Goal: Task Accomplishment & Management: Manage account settings

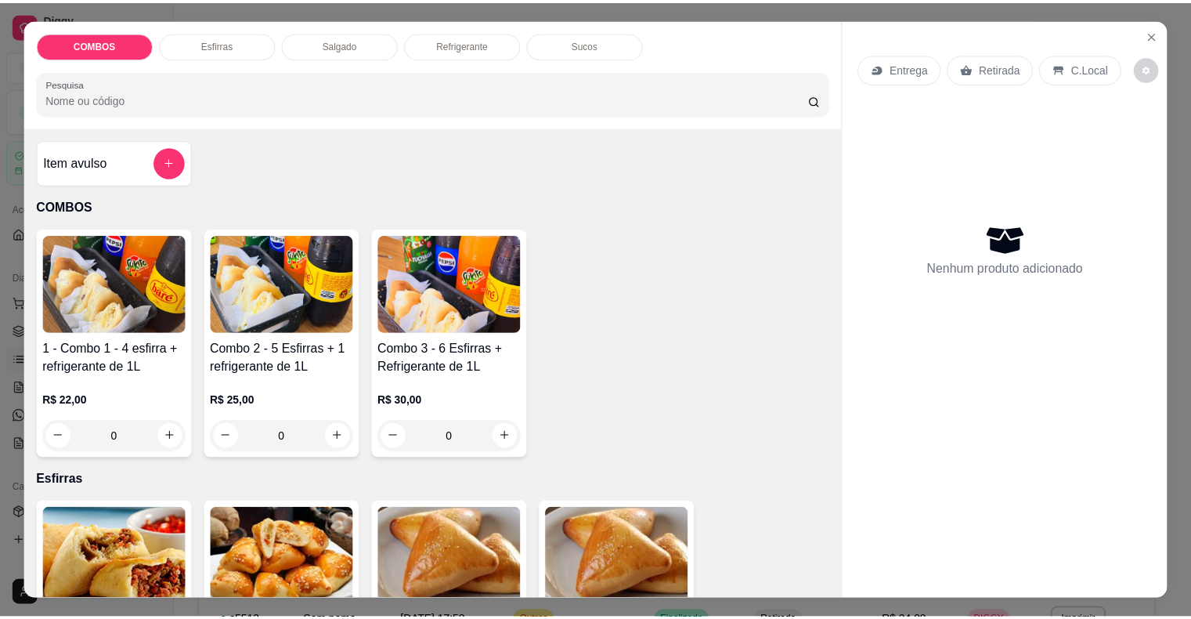
scroll to position [65, 0]
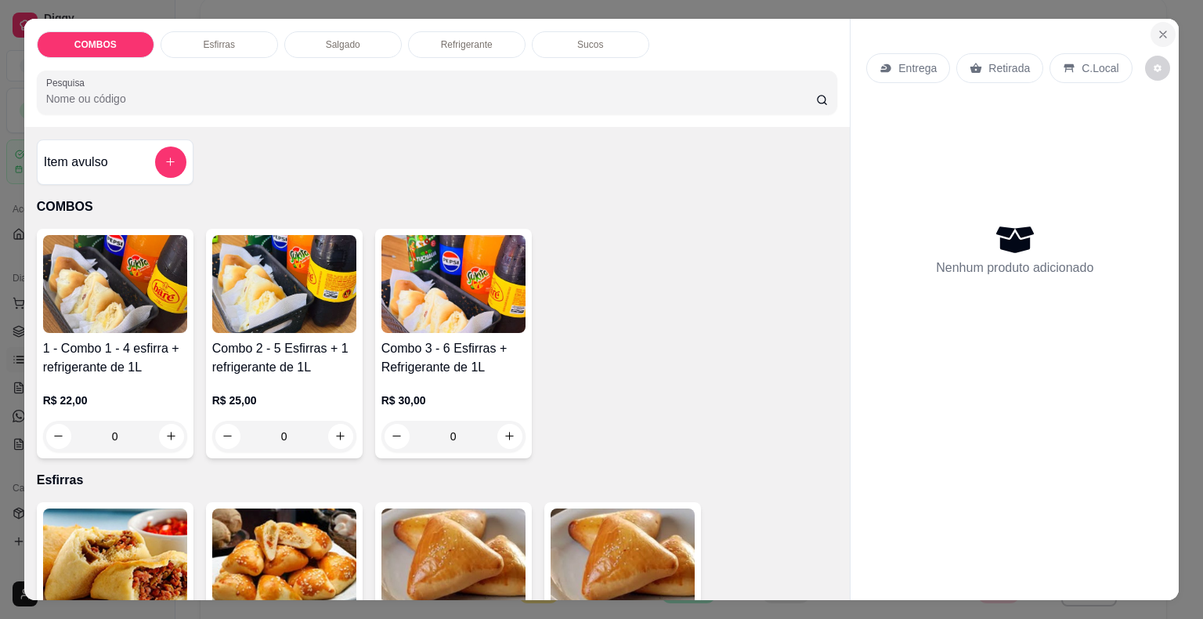
click at [1158, 28] on icon "Close" at bounding box center [1162, 34] width 13 height 13
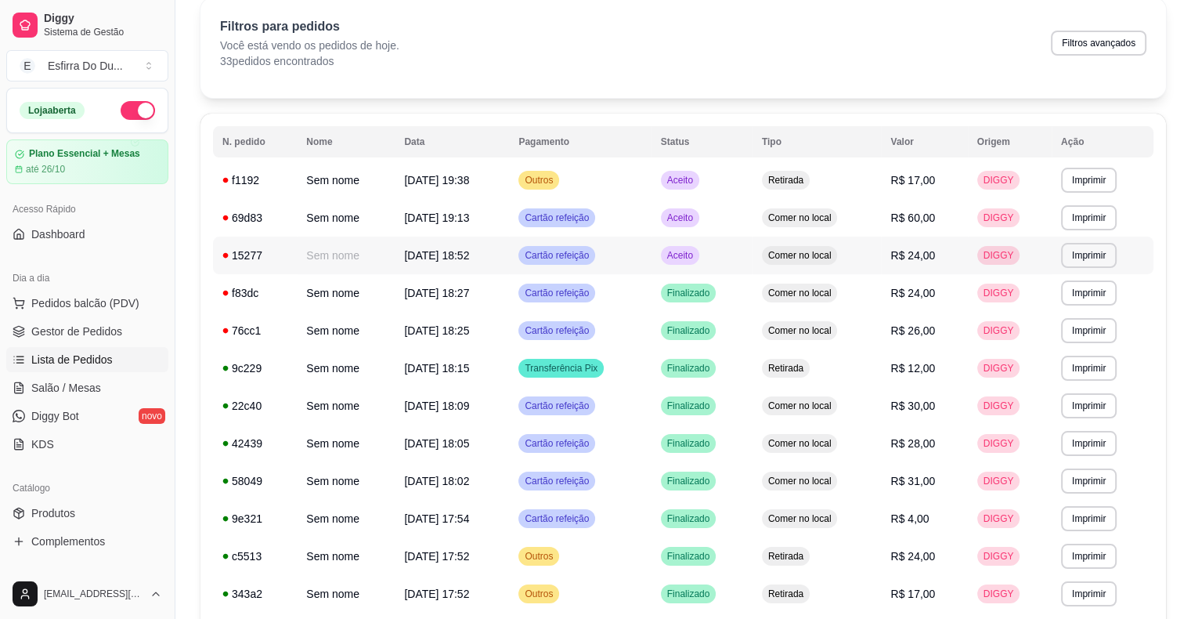
click at [689, 258] on span "Aceito" at bounding box center [680, 255] width 32 height 13
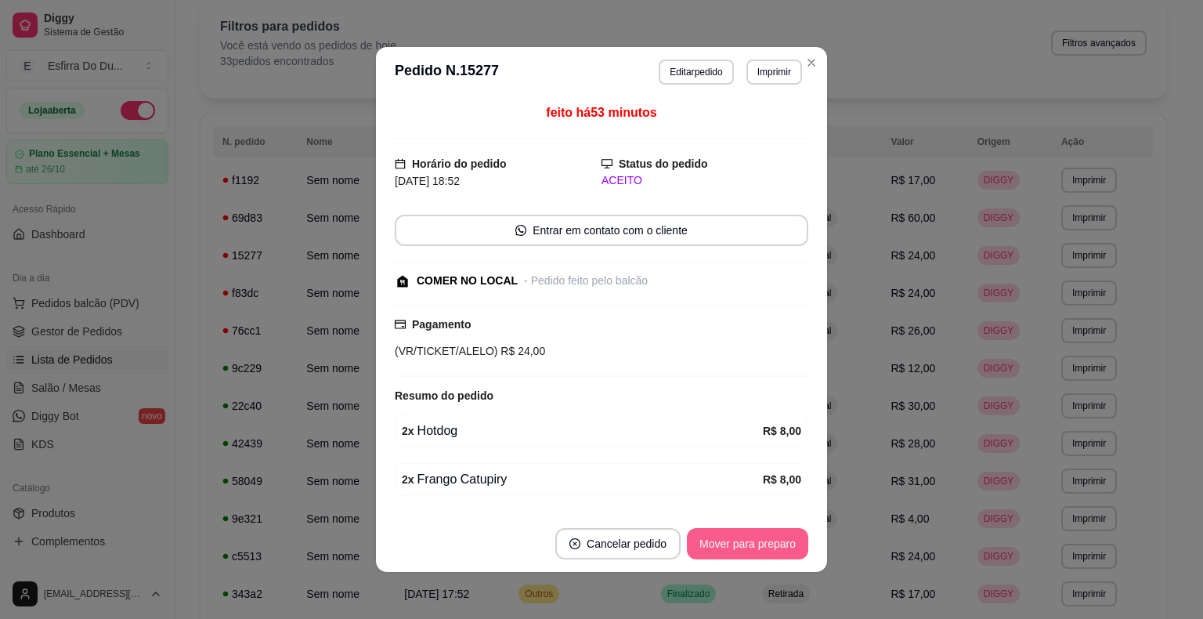
click at [717, 543] on button "Mover para preparo" at bounding box center [747, 543] width 121 height 31
click at [717, 543] on div "Mover para preparo" at bounding box center [736, 543] width 143 height 31
click at [717, 543] on button "Mover para preparo" at bounding box center [746, 544] width 117 height 31
click at [717, 543] on div "Mover para preparo" at bounding box center [747, 543] width 121 height 31
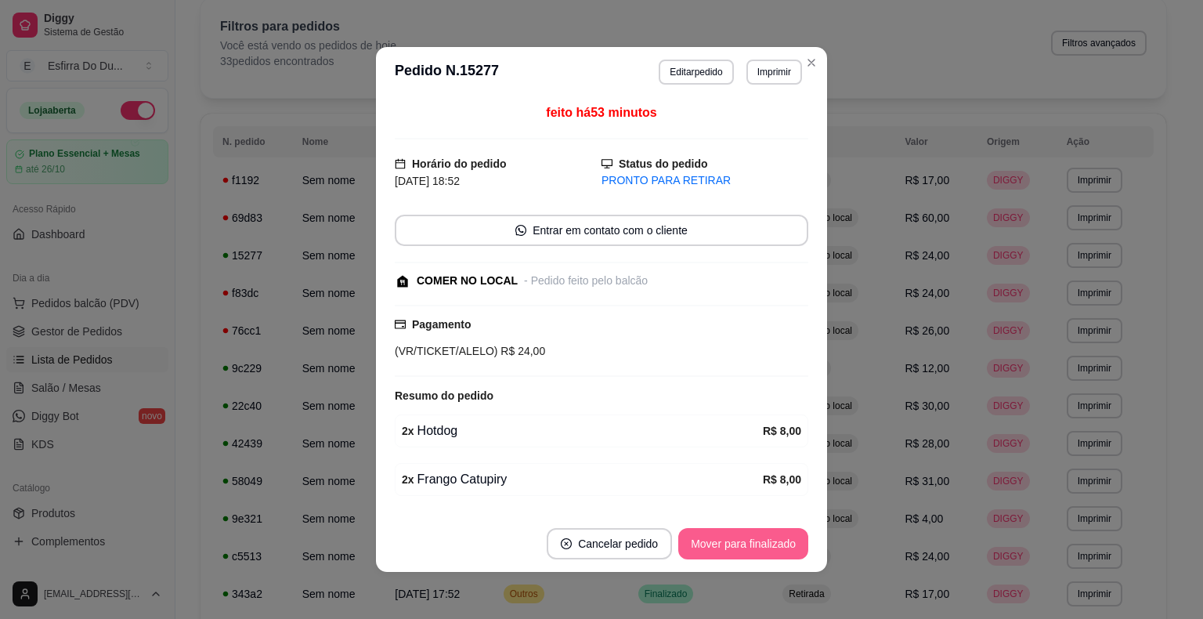
click at [717, 543] on button "Mover para finalizado" at bounding box center [743, 543] width 130 height 31
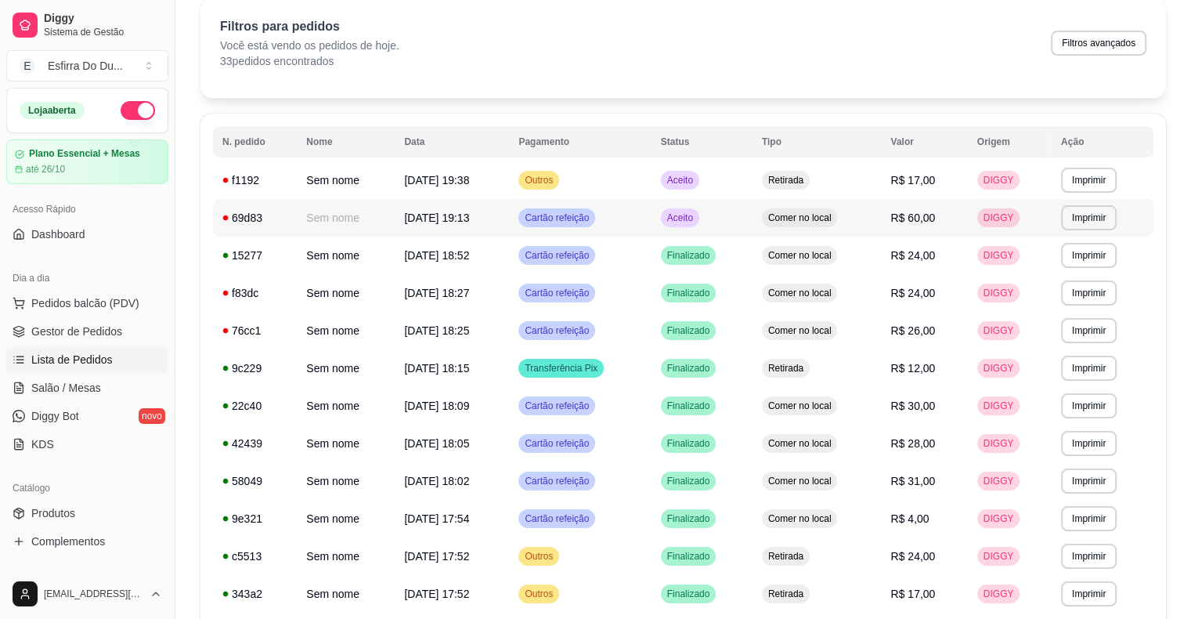
click at [696, 218] on span "Aceito" at bounding box center [680, 217] width 32 height 13
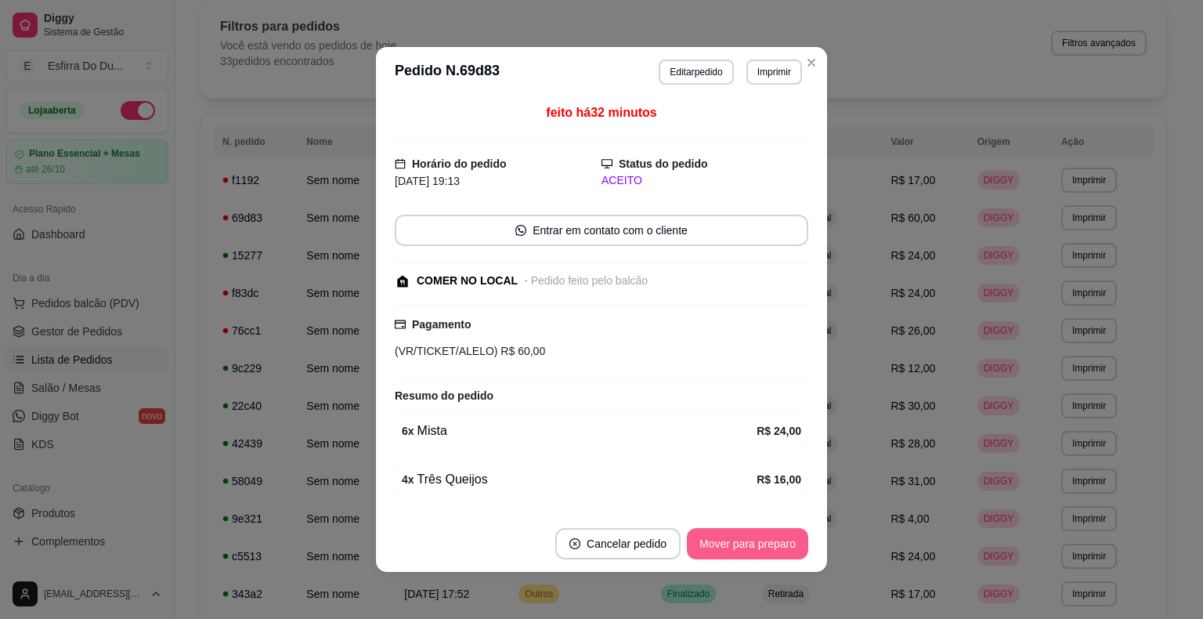
click at [710, 538] on button "Mover para preparo" at bounding box center [747, 543] width 121 height 31
click at [710, 538] on div "Mover para preparo" at bounding box center [736, 543] width 143 height 31
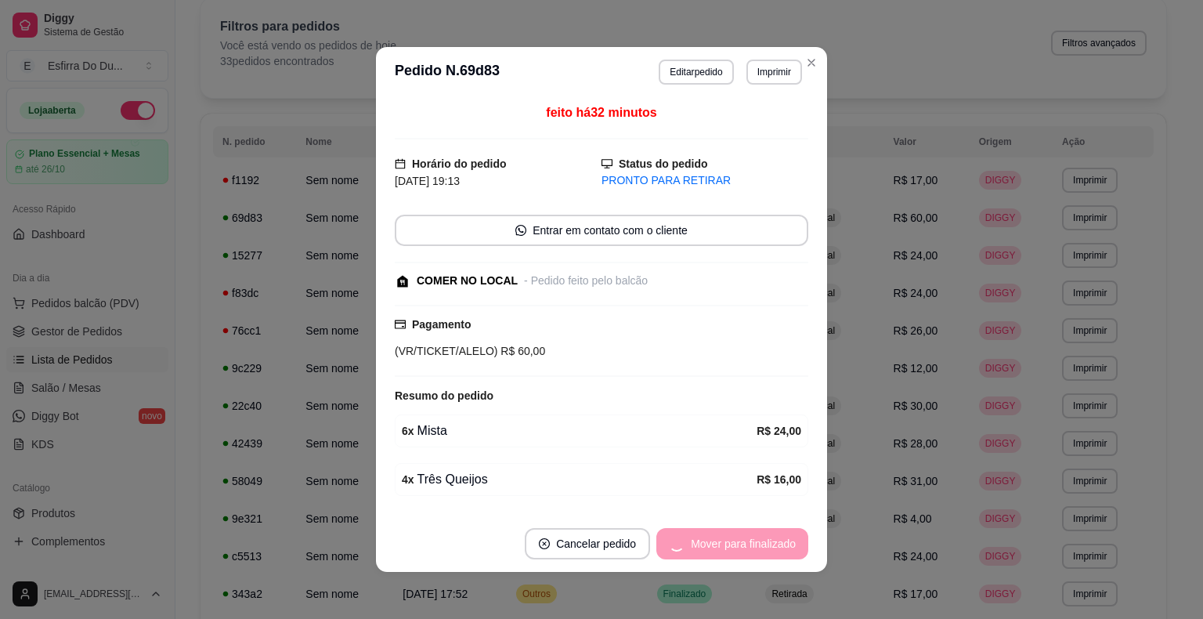
click at [710, 538] on div "Mover para finalizado" at bounding box center [732, 543] width 152 height 31
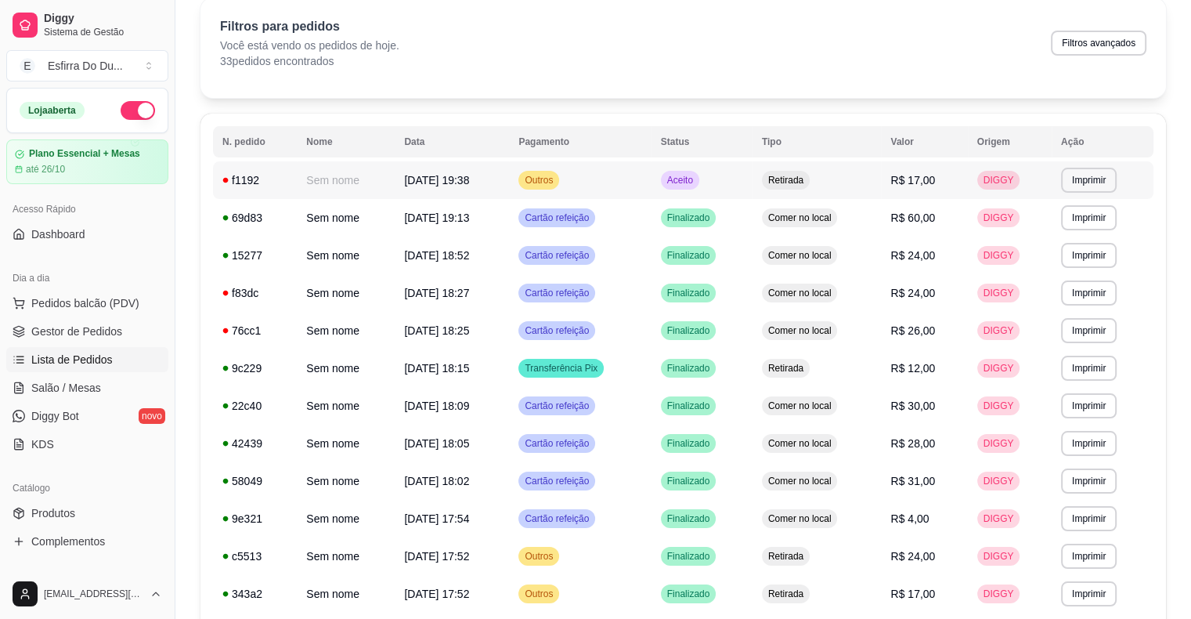
click at [696, 185] on span "Aceito" at bounding box center [680, 180] width 32 height 13
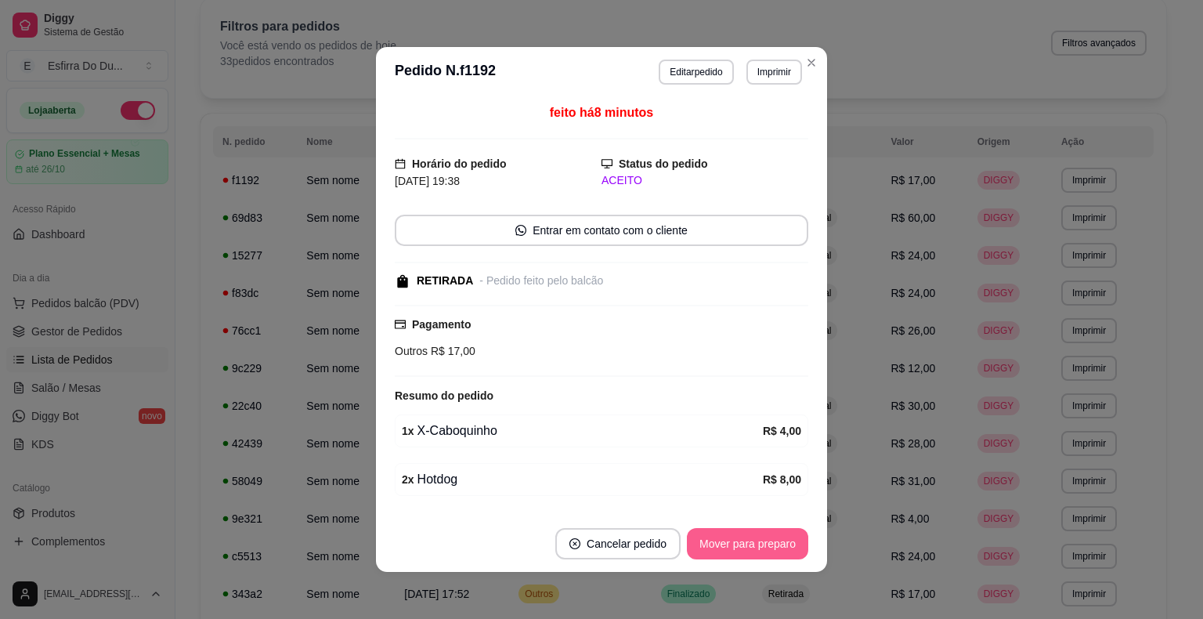
click at [739, 537] on button "Mover para preparo" at bounding box center [747, 543] width 121 height 31
click at [739, 537] on div "Mover para preparo" at bounding box center [736, 543] width 143 height 31
click at [739, 537] on div "Mover para retirada disponível" at bounding box center [721, 543] width 173 height 31
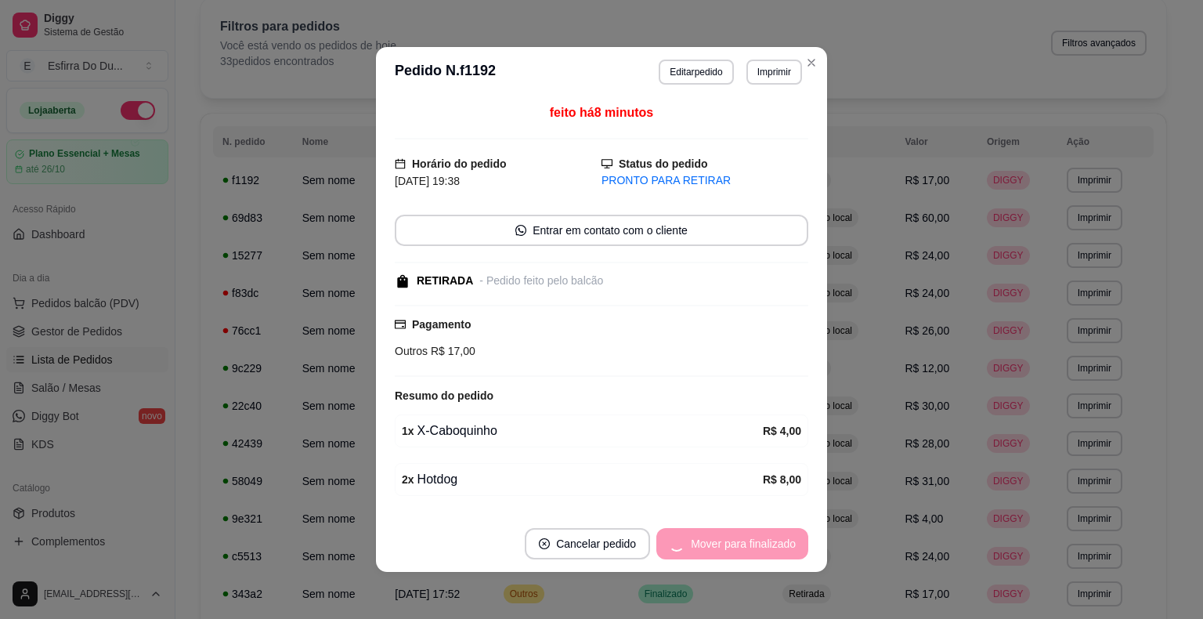
click at [739, 537] on div "Mover para finalizado" at bounding box center [732, 543] width 152 height 31
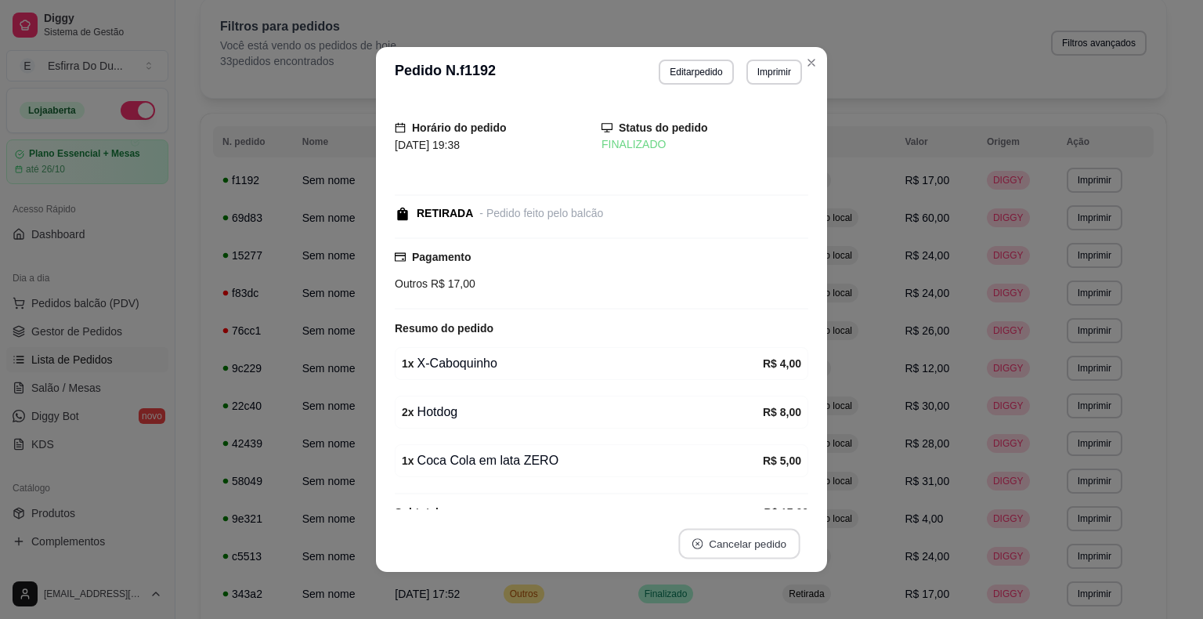
click at [739, 537] on button "Cancelar pedido" at bounding box center [738, 544] width 121 height 31
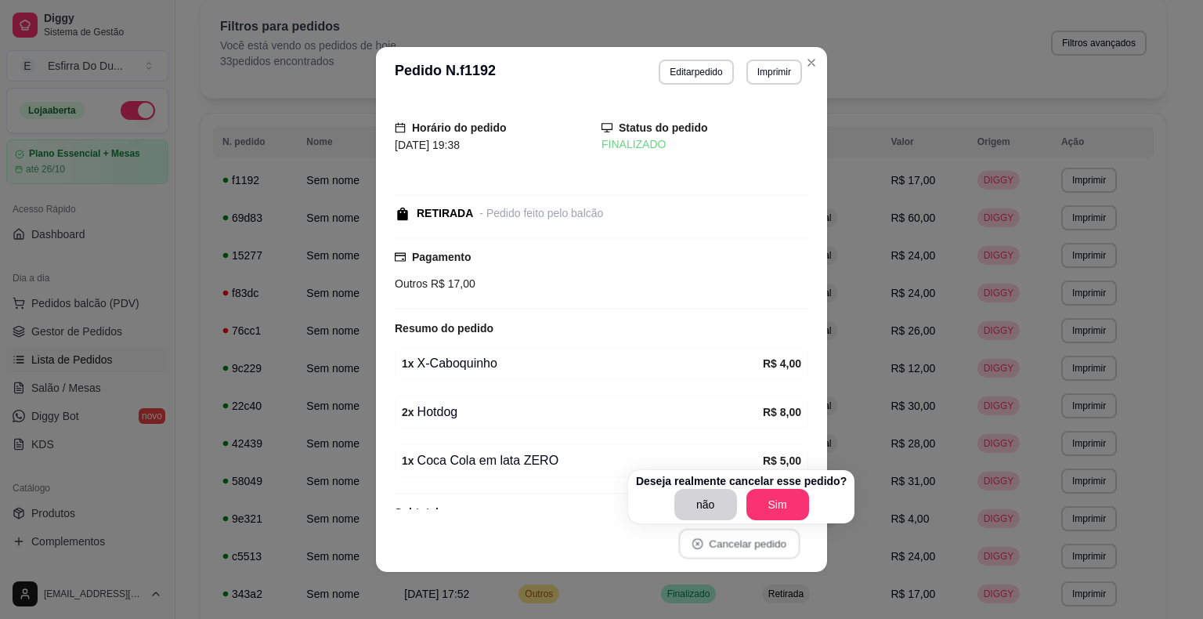
click at [787, 378] on div "Horário do pedido [DATE] 19:38 Status do pedido FINALIZADO RETIRADA - Pedido fe…" at bounding box center [601, 306] width 413 height 406
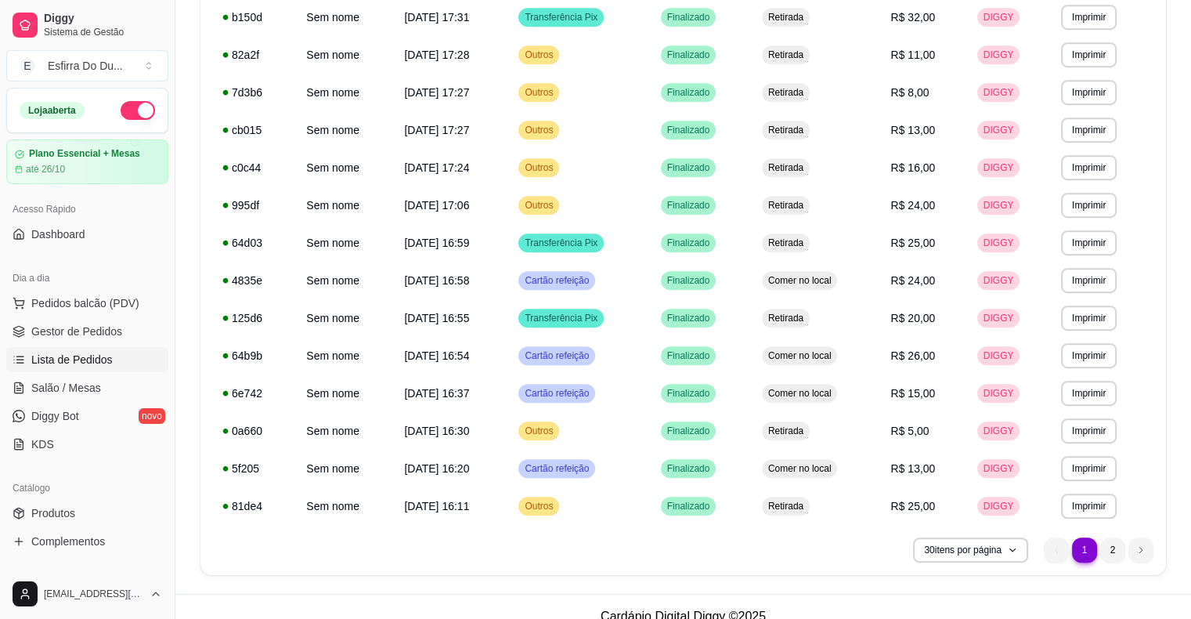
scroll to position [848, 0]
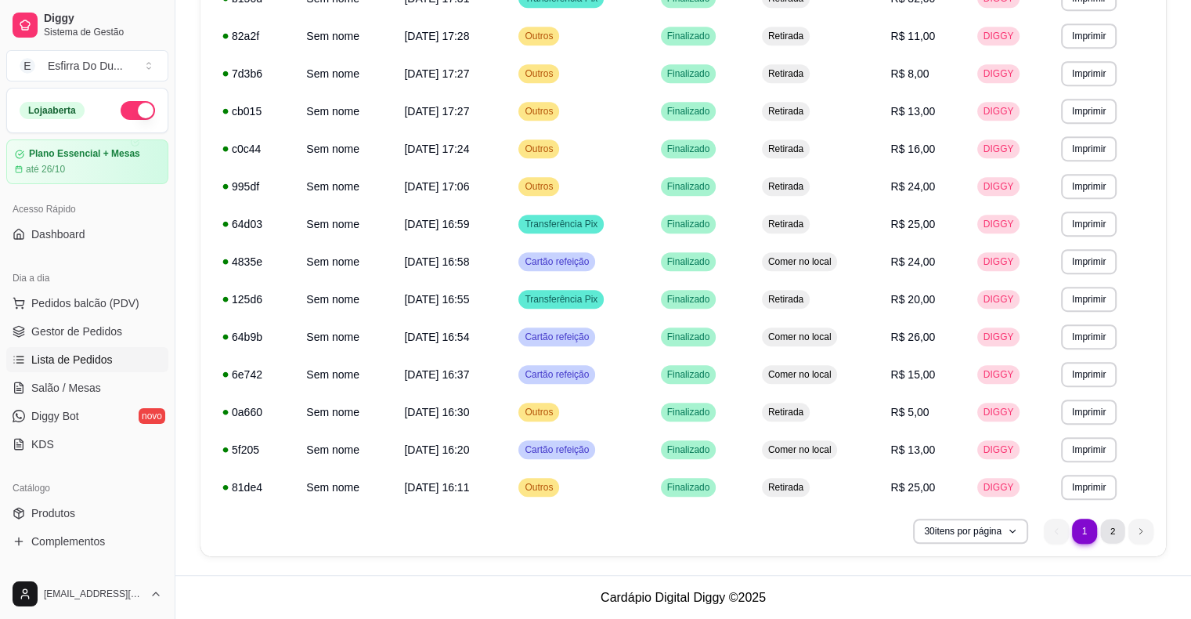
click at [1109, 525] on li "2" at bounding box center [1112, 530] width 24 height 24
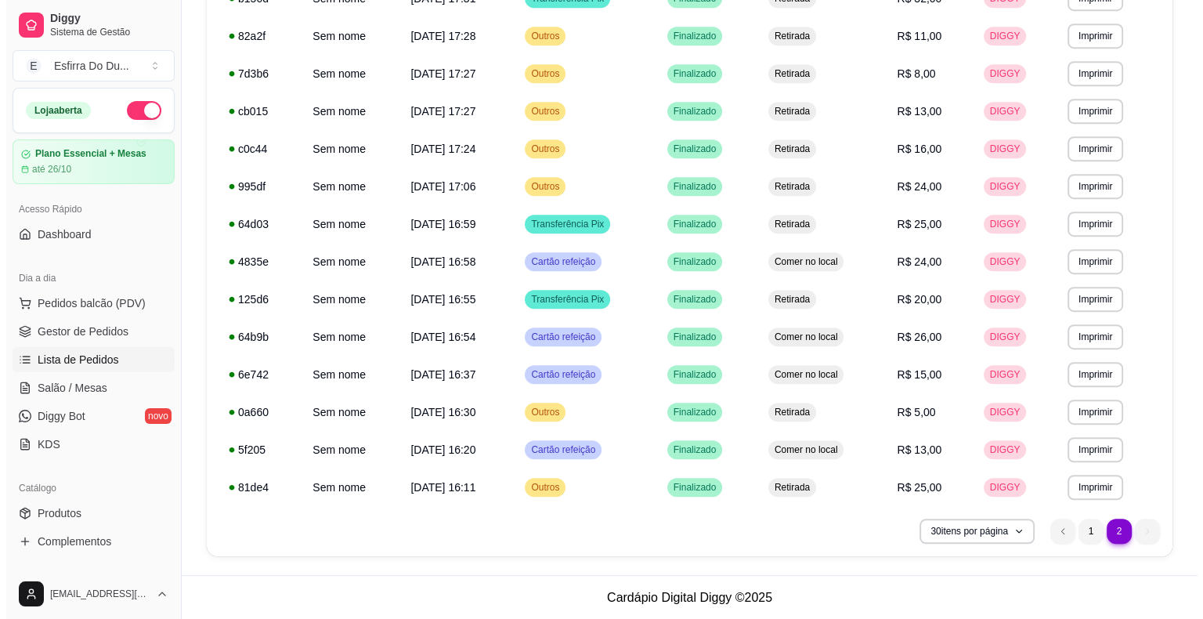
scroll to position [0, 0]
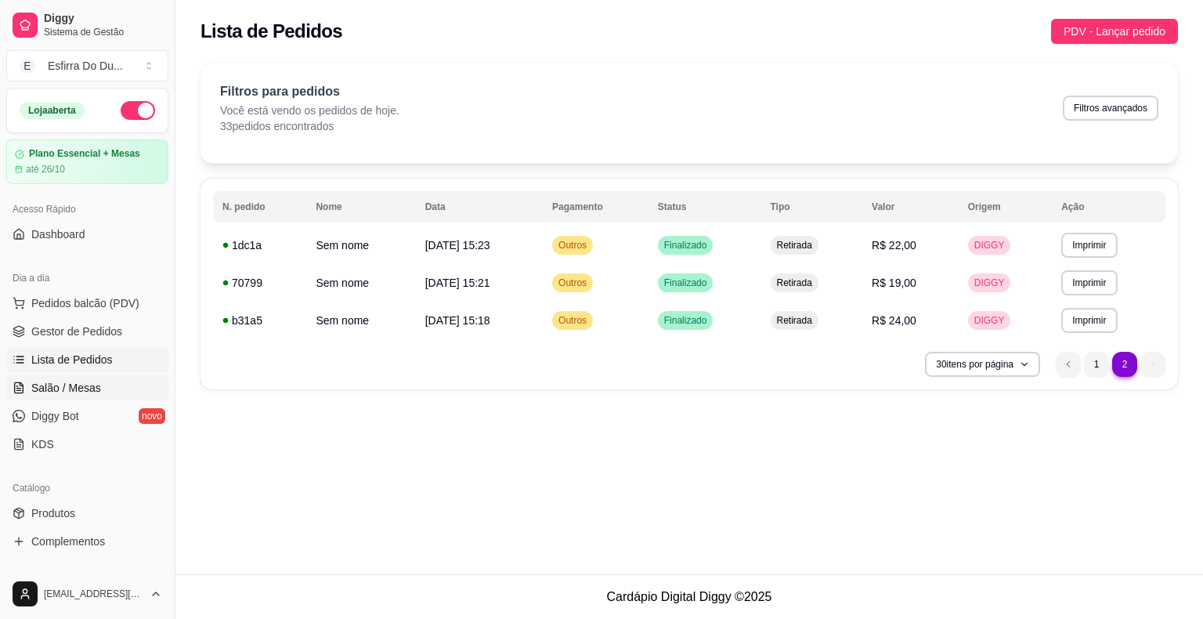
click at [70, 384] on span "Salão / Mesas" at bounding box center [66, 388] width 70 height 16
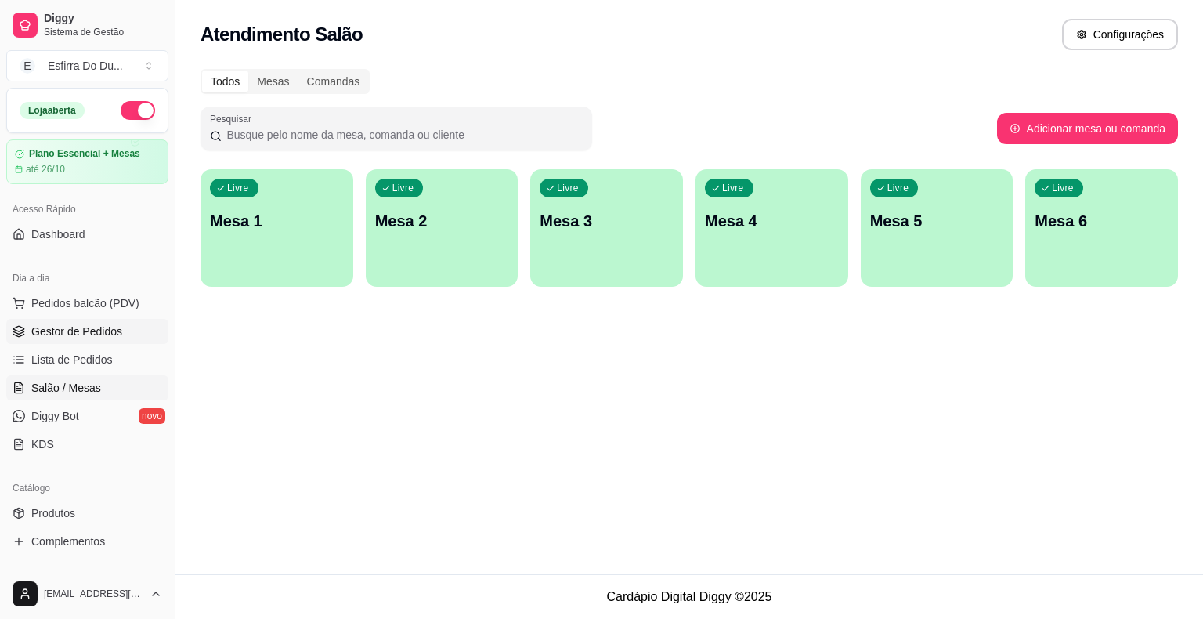
click at [103, 321] on link "Gestor de Pedidos" at bounding box center [87, 331] width 162 height 25
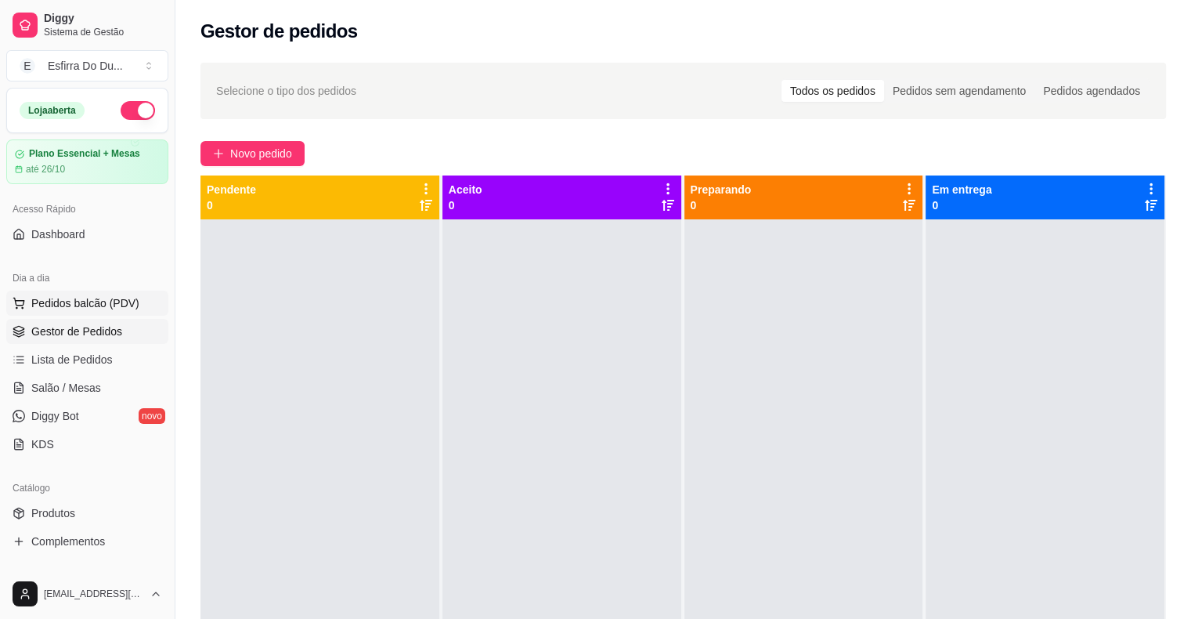
click at [108, 299] on span "Pedidos balcão (PDV)" at bounding box center [85, 303] width 108 height 16
